Goal: Information Seeking & Learning: Learn about a topic

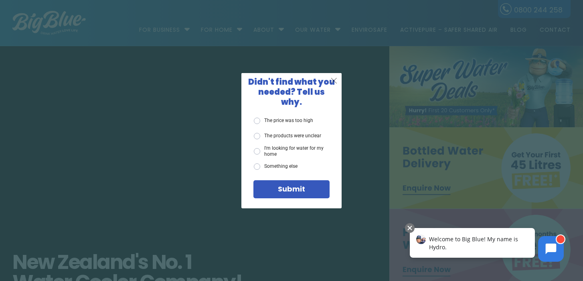
click at [334, 84] on span "X" at bounding box center [334, 80] width 7 height 10
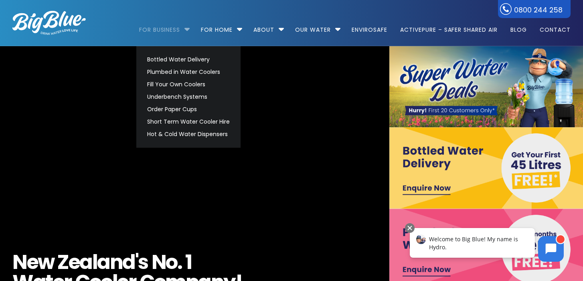
click at [167, 29] on link "For Business" at bounding box center [162, 26] width 47 height 52
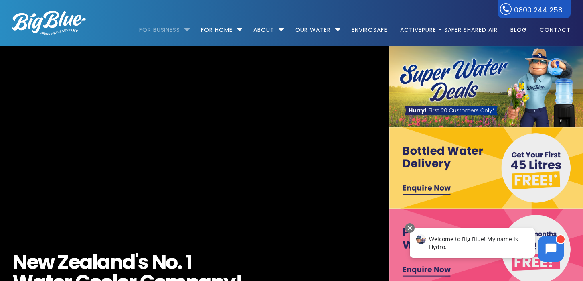
click at [182, 30] on link "For Business" at bounding box center [162, 26] width 47 height 52
click at [187, 30] on li "For Business Bottled Water Delivery Plumbed in Water Coolers Fill Your Own Cool…" at bounding box center [166, 26] width 55 height 46
click at [185, 30] on li "For Business Bottled Water Delivery Plumbed in Water Coolers Fill Your Own Cool…" at bounding box center [166, 26] width 55 height 46
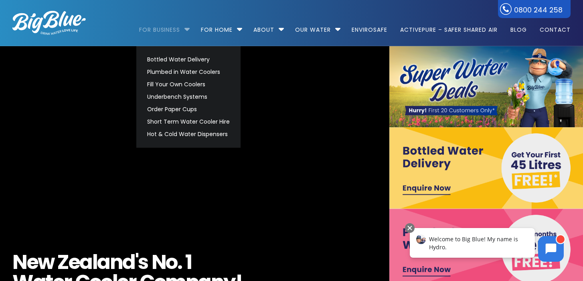
click at [166, 29] on link "For Business" at bounding box center [162, 26] width 47 height 52
click at [154, 30] on link "For Business" at bounding box center [162, 26] width 47 height 52
click at [172, 135] on link "Hot & Cold Water Dispensers" at bounding box center [189, 134] width 90 height 12
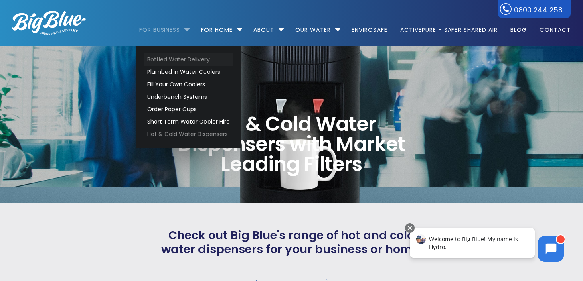
click at [171, 60] on link "Bottled Water Delivery" at bounding box center [189, 59] width 90 height 12
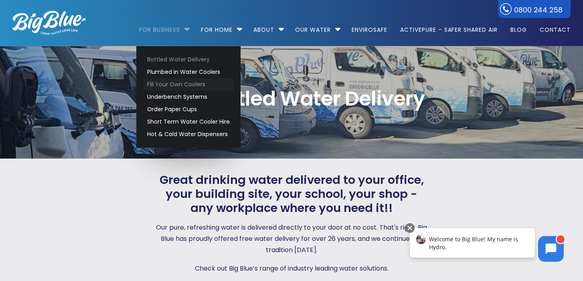
click at [164, 83] on link "Fill Your Own Coolers" at bounding box center [189, 84] width 90 height 12
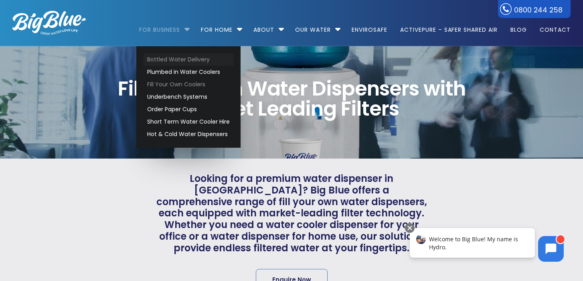
click at [171, 58] on link "Bottled Water Delivery" at bounding box center [189, 59] width 90 height 12
